Goal: Check status: Check status

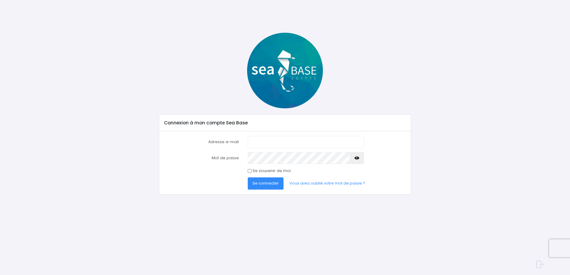
click at [279, 145] on input "Adresse e-mail" at bounding box center [306, 142] width 116 height 12
type input "aurore-l@windowslive.com"
click at [248, 178] on button "Se connecter" at bounding box center [266, 184] width 36 height 12
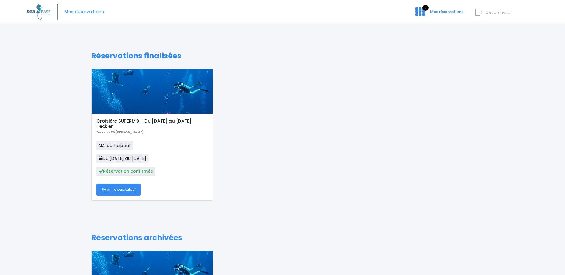
click at [114, 189] on link "Mon récapitulatif" at bounding box center [119, 190] width 44 height 12
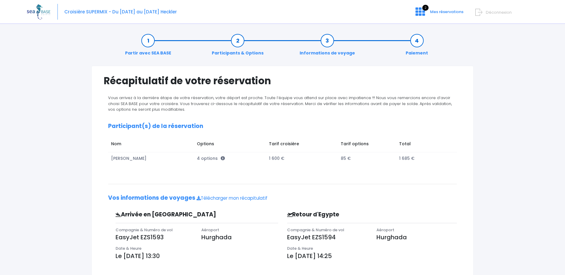
click at [238, 44] on link "Participants & Options" at bounding box center [238, 47] width 58 height 19
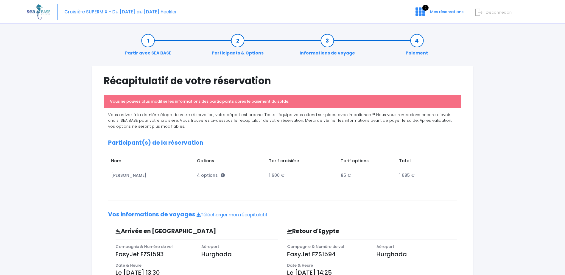
click at [150, 48] on link "Partir avec SEA BASE" at bounding box center [148, 47] width 52 height 19
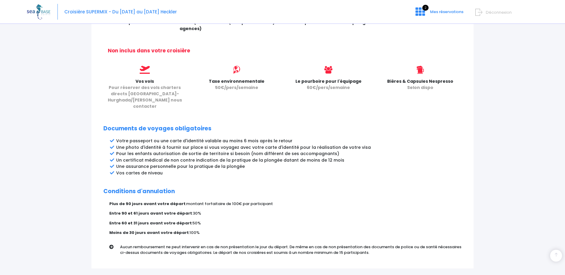
scroll to position [263, 0]
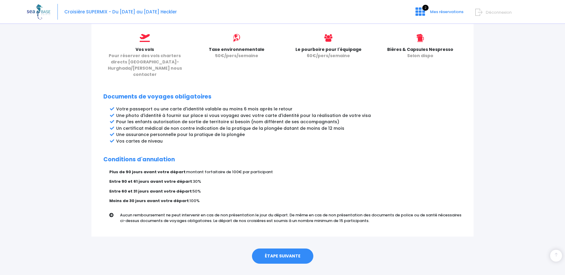
click at [289, 249] on link "ÉTAPE SUIVANTE" at bounding box center [282, 256] width 61 height 15
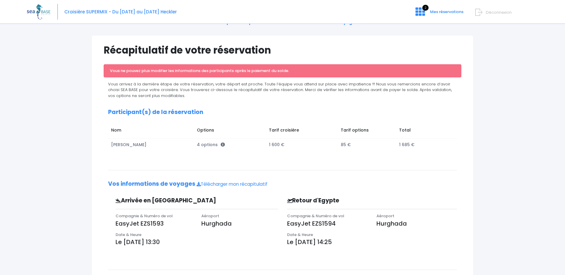
scroll to position [86, 0]
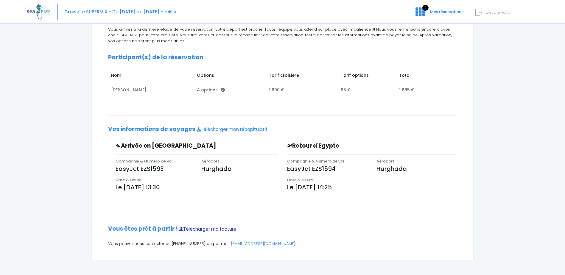
click at [204, 229] on link "Télécharger ma facture" at bounding box center [208, 229] width 58 height 6
